Goal: Task Accomplishment & Management: Manage account settings

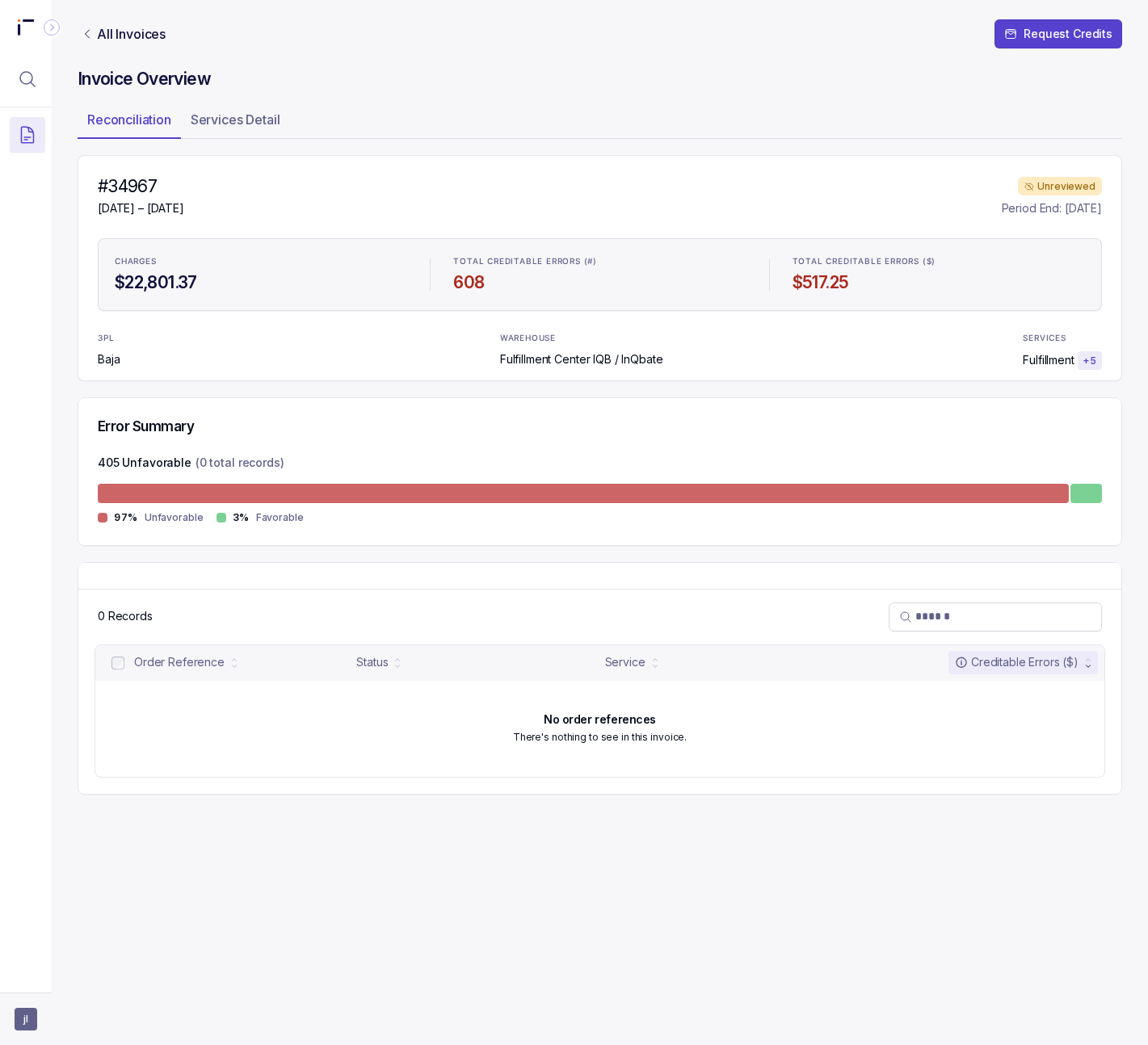
click at [25, 1013] on span "jl" at bounding box center [26, 1019] width 22 height 22
click at [105, 996] on li "Logout" at bounding box center [97, 984] width 166 height 26
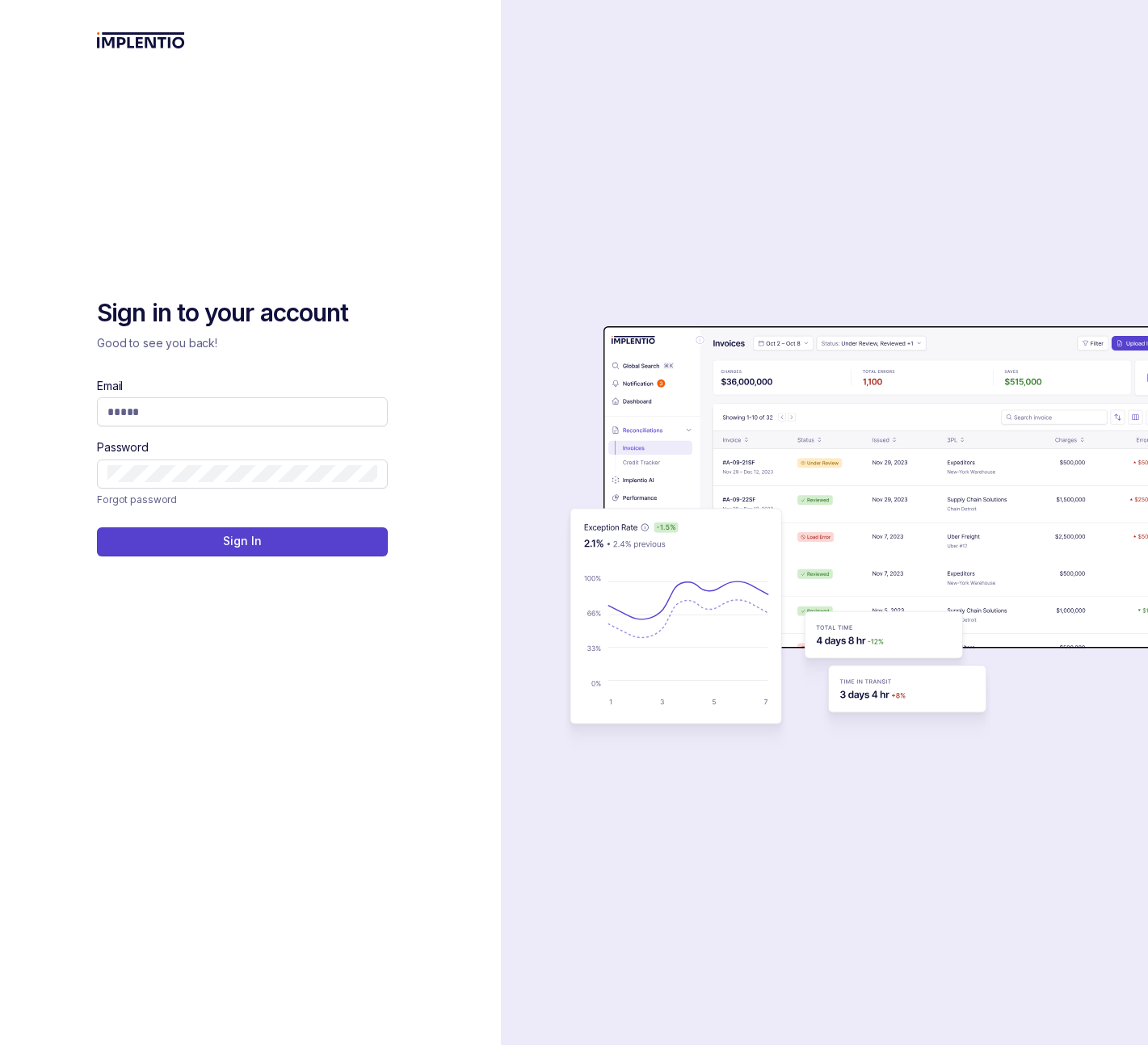
type input "**********"
